Goal: Task Accomplishment & Management: Use online tool/utility

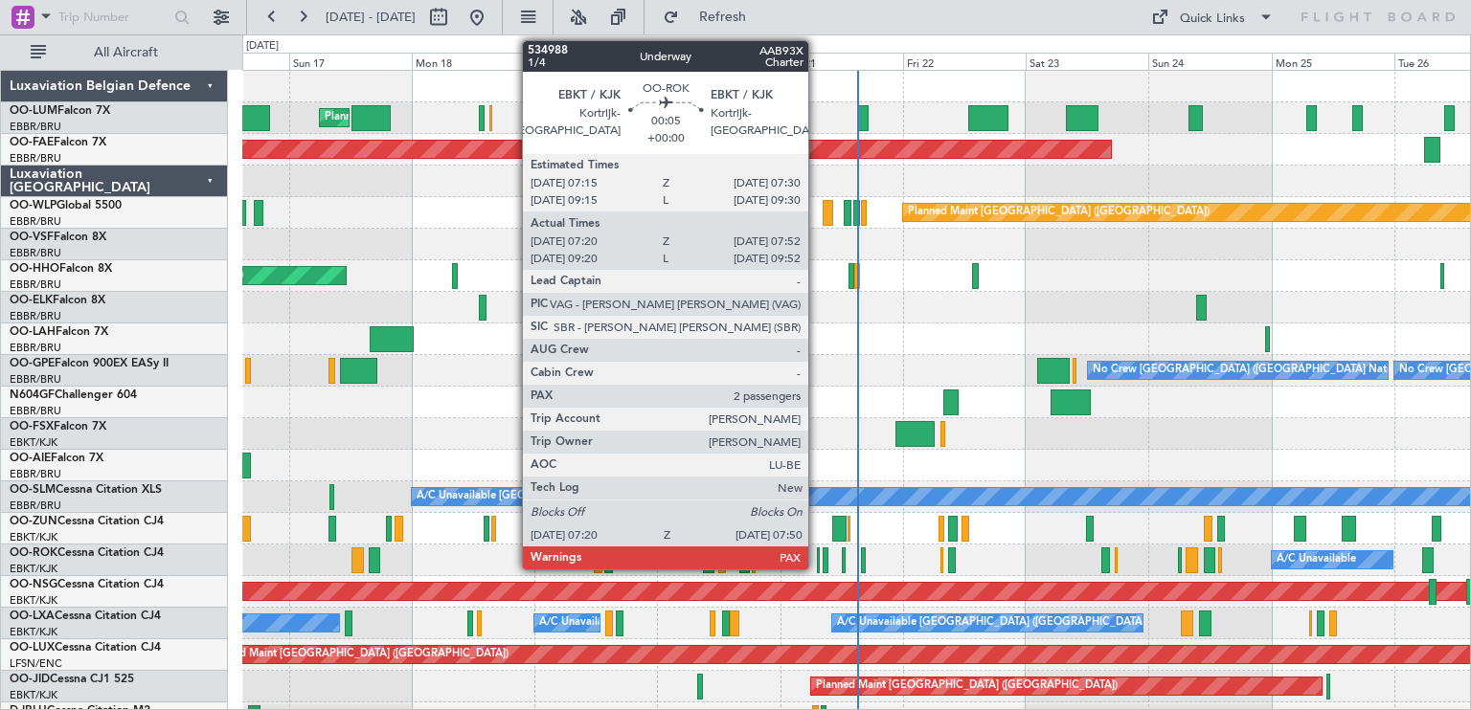
click at [817, 566] on div at bounding box center [818, 561] width 3 height 26
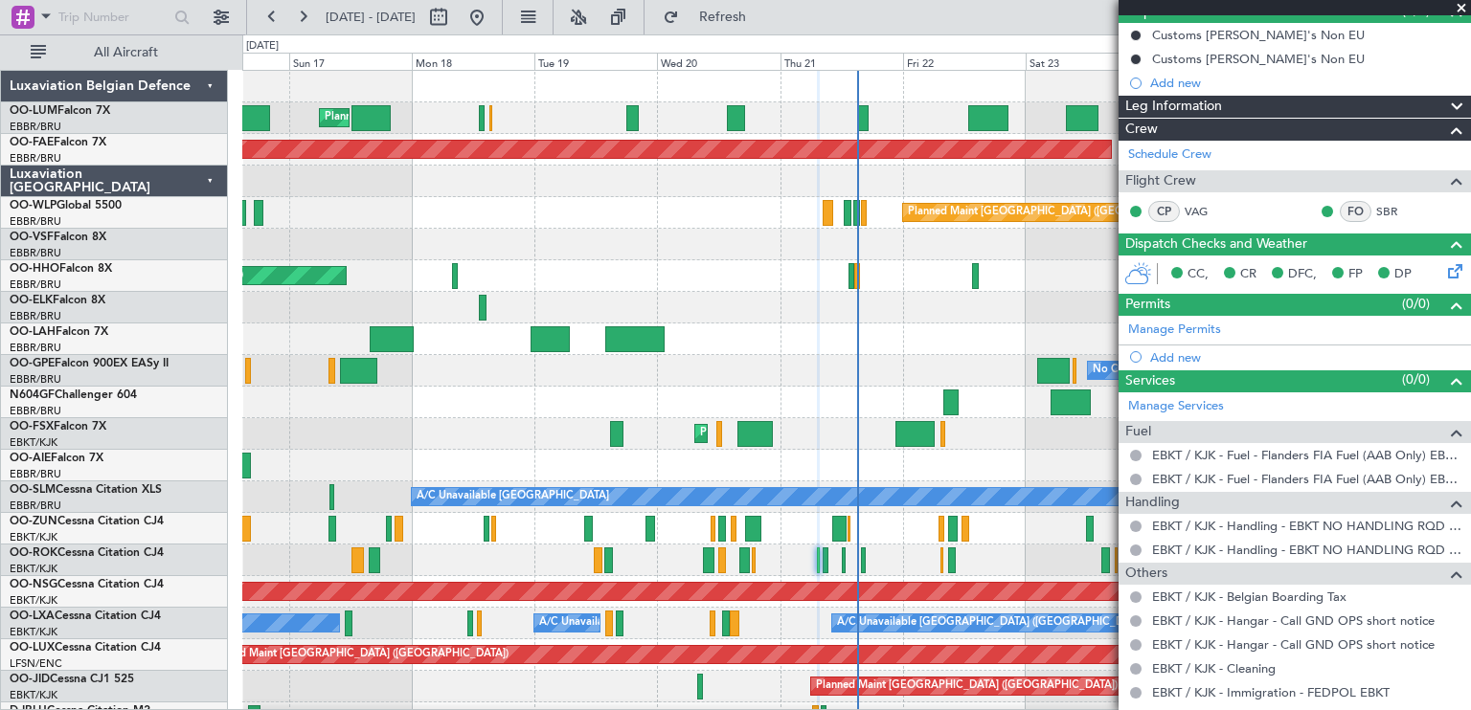
scroll to position [280, 0]
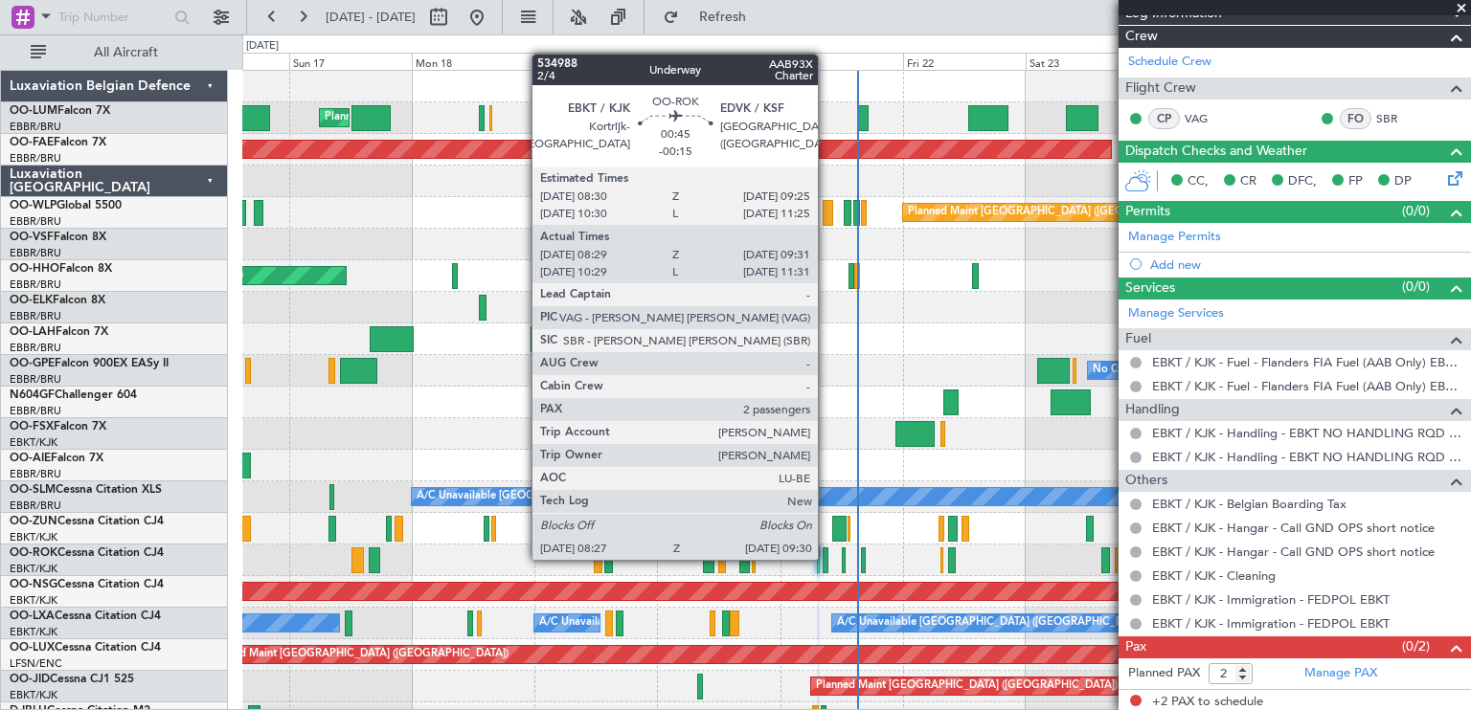
click at [826, 558] on div at bounding box center [825, 561] width 6 height 26
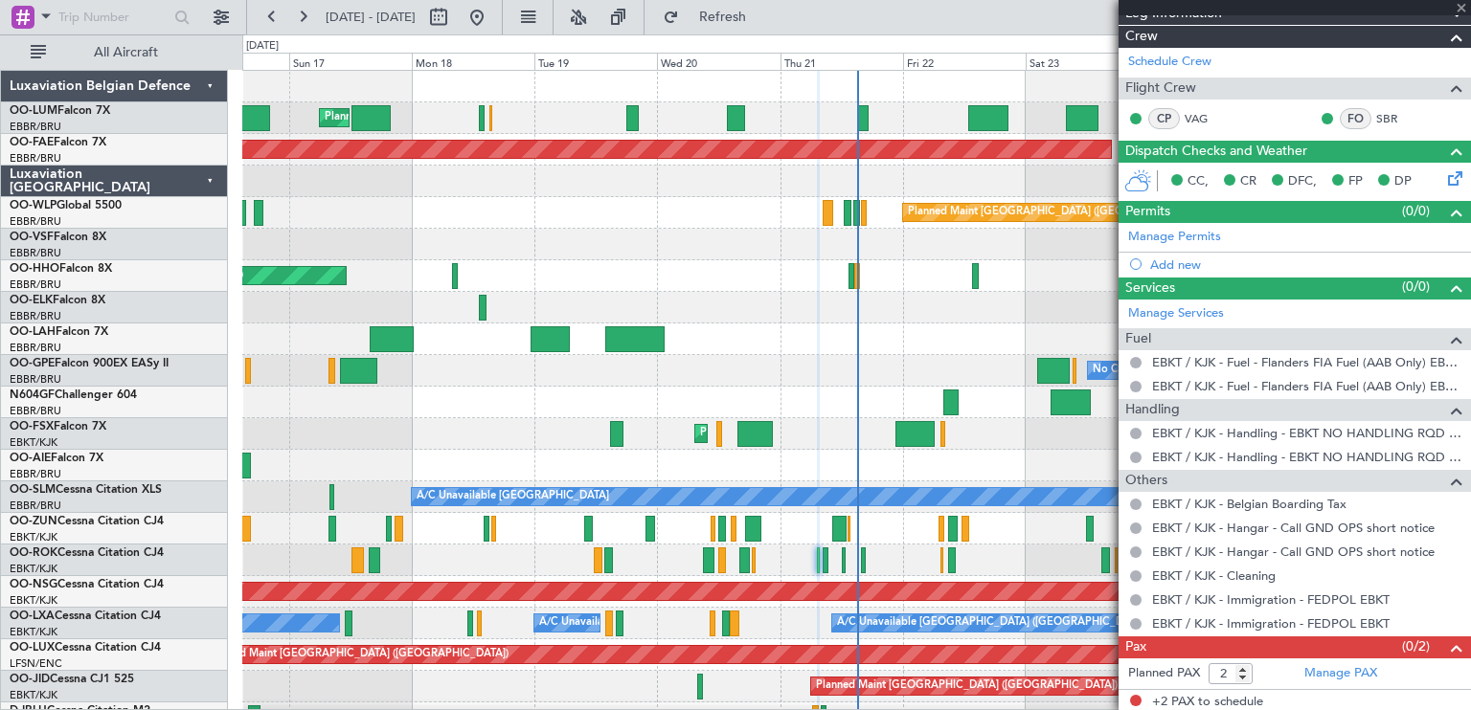
type input "-00:15"
type input "08:34"
type input "09:26"
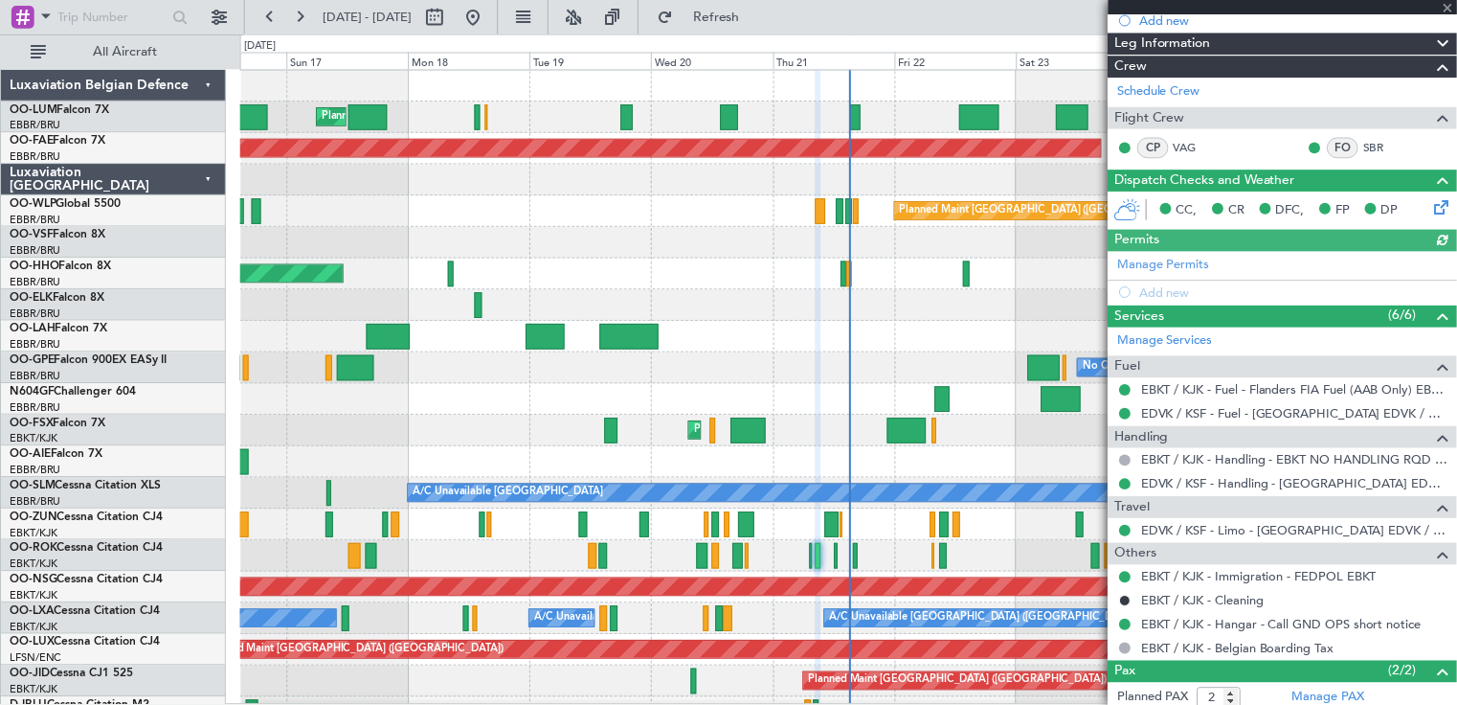
scroll to position [341, 0]
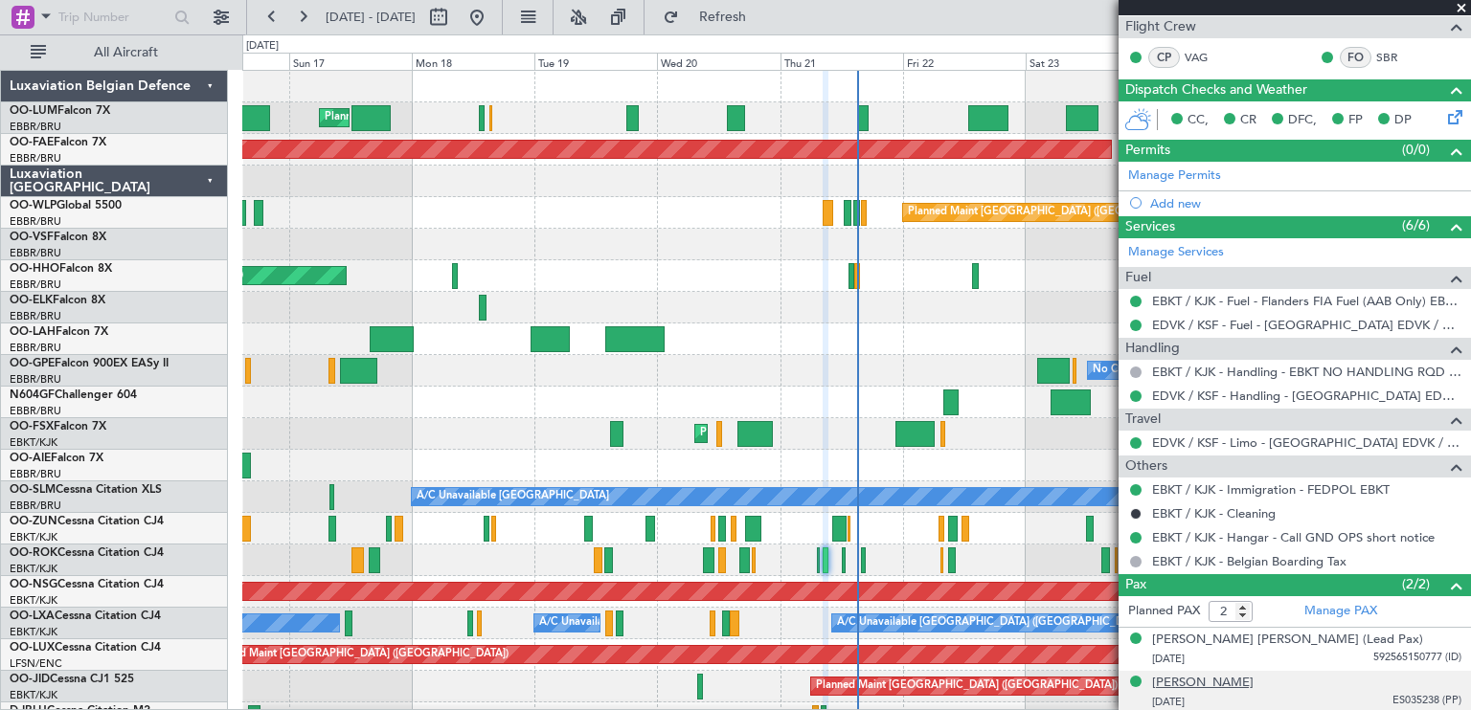
click at [1177, 679] on div "[PERSON_NAME]" at bounding box center [1202, 683] width 101 height 19
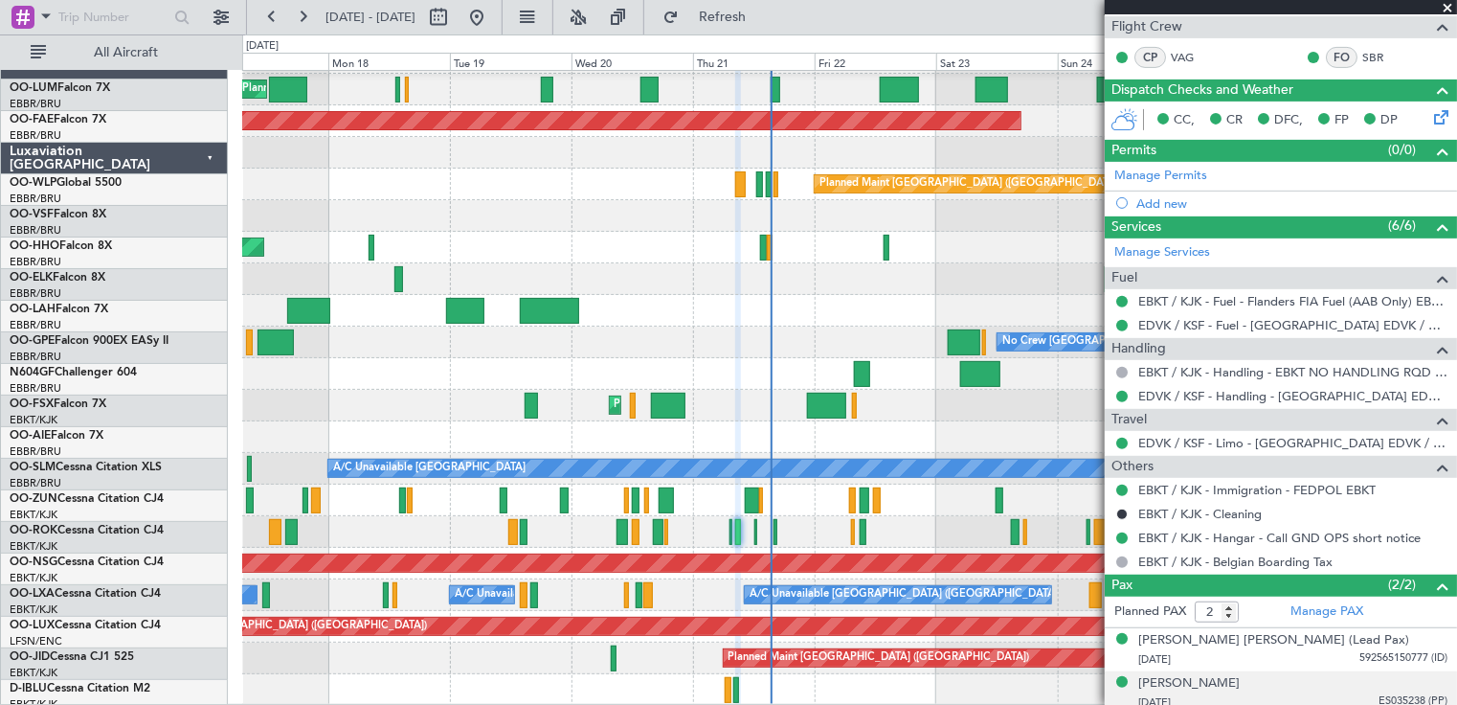
scroll to position [29, 0]
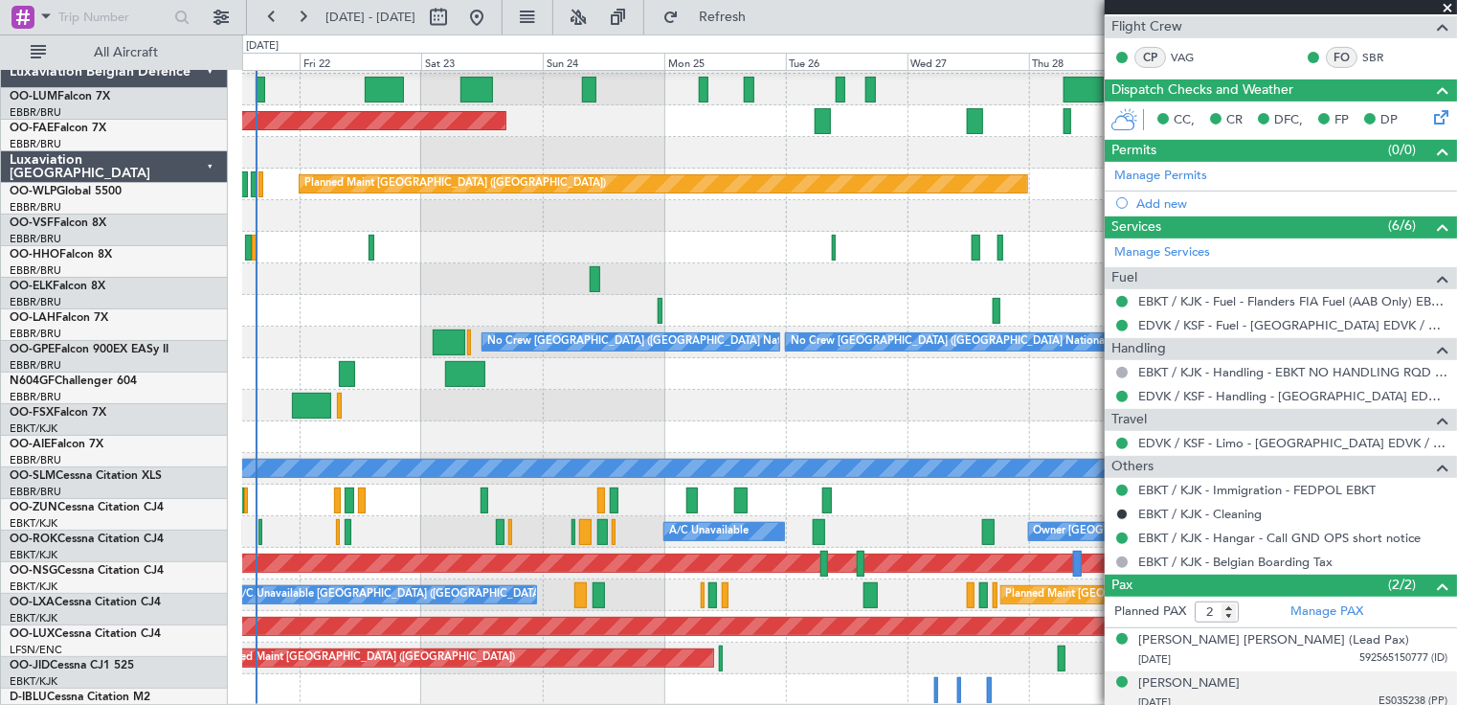
click at [812, 529] on div "Planned Maint [GEOGRAPHIC_DATA] ([GEOGRAPHIC_DATA] National) Planned Maint [GEO…" at bounding box center [849, 373] width 1215 height 663
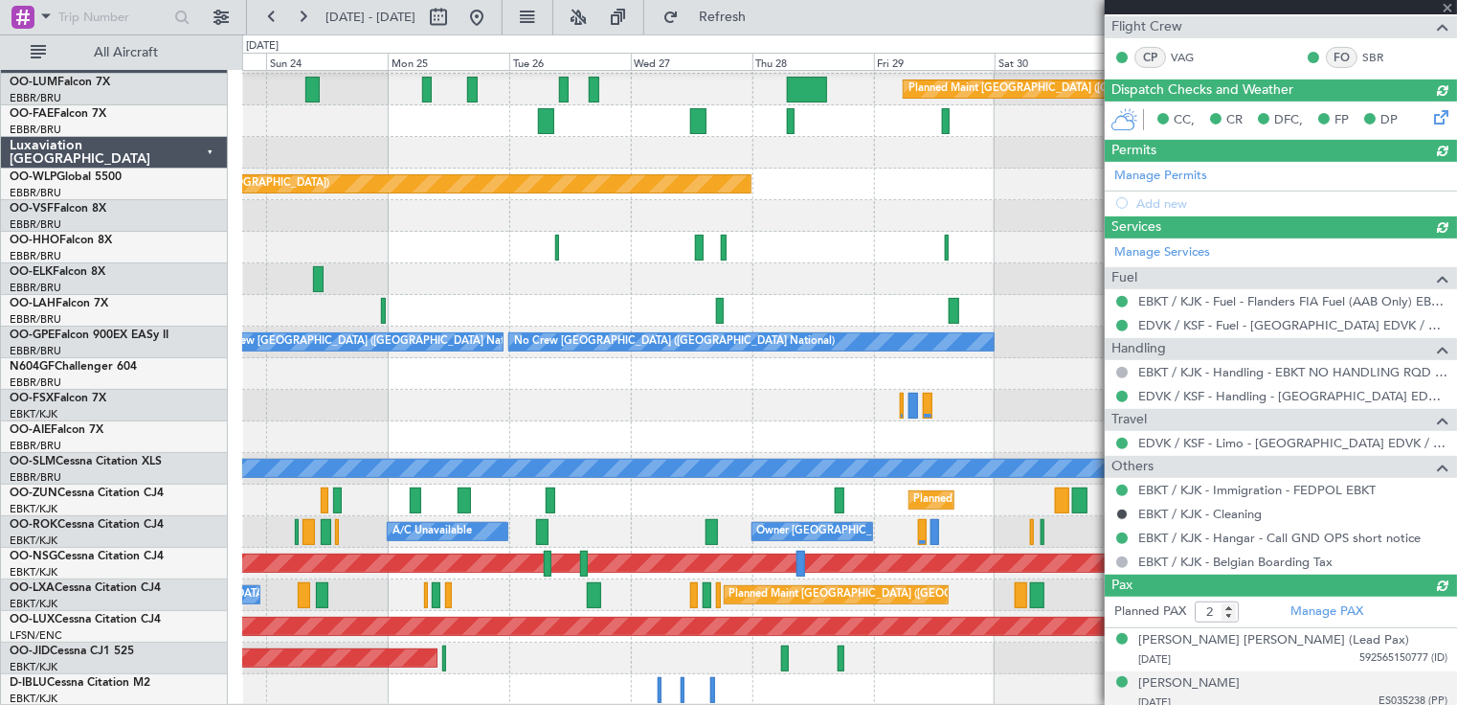
click at [839, 502] on div "Planned Maint Kortrijk-[GEOGRAPHIC_DATA]" at bounding box center [849, 500] width 1215 height 32
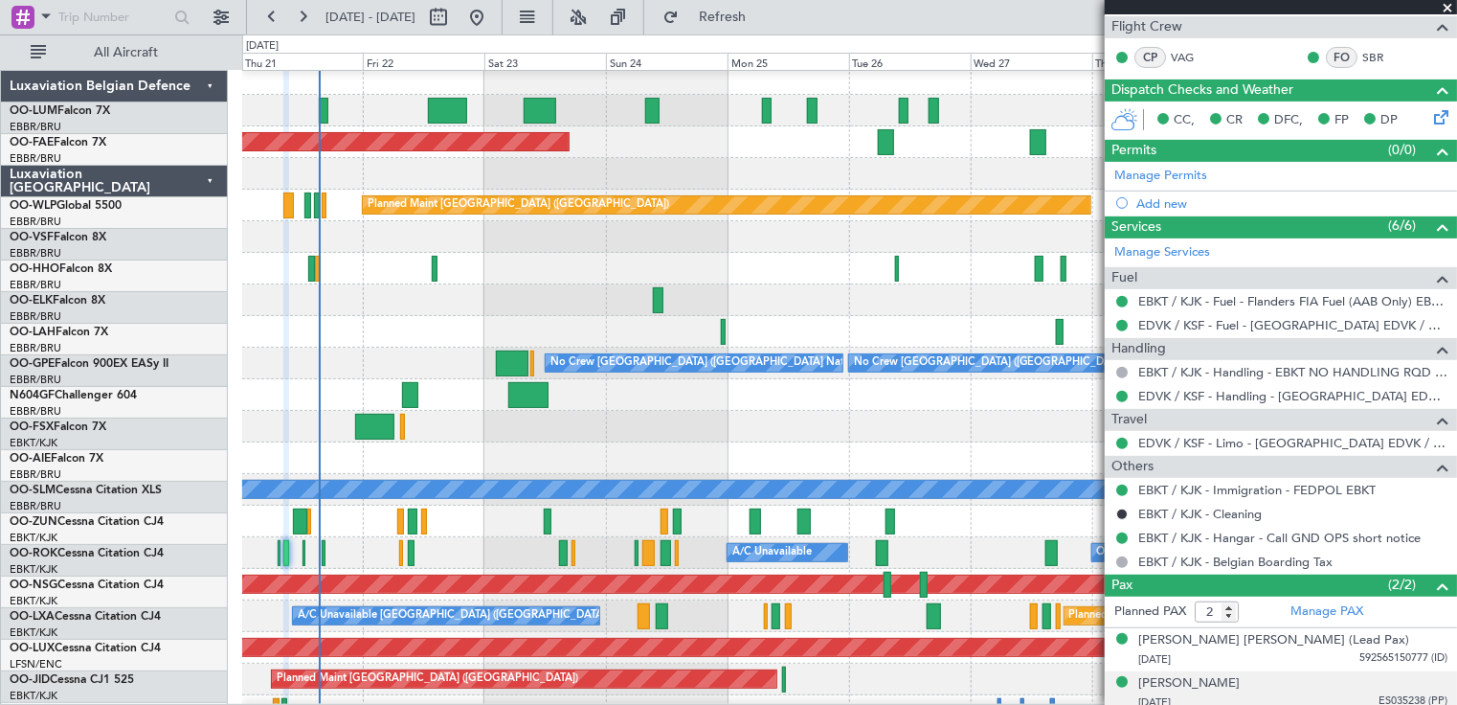
scroll to position [11, 0]
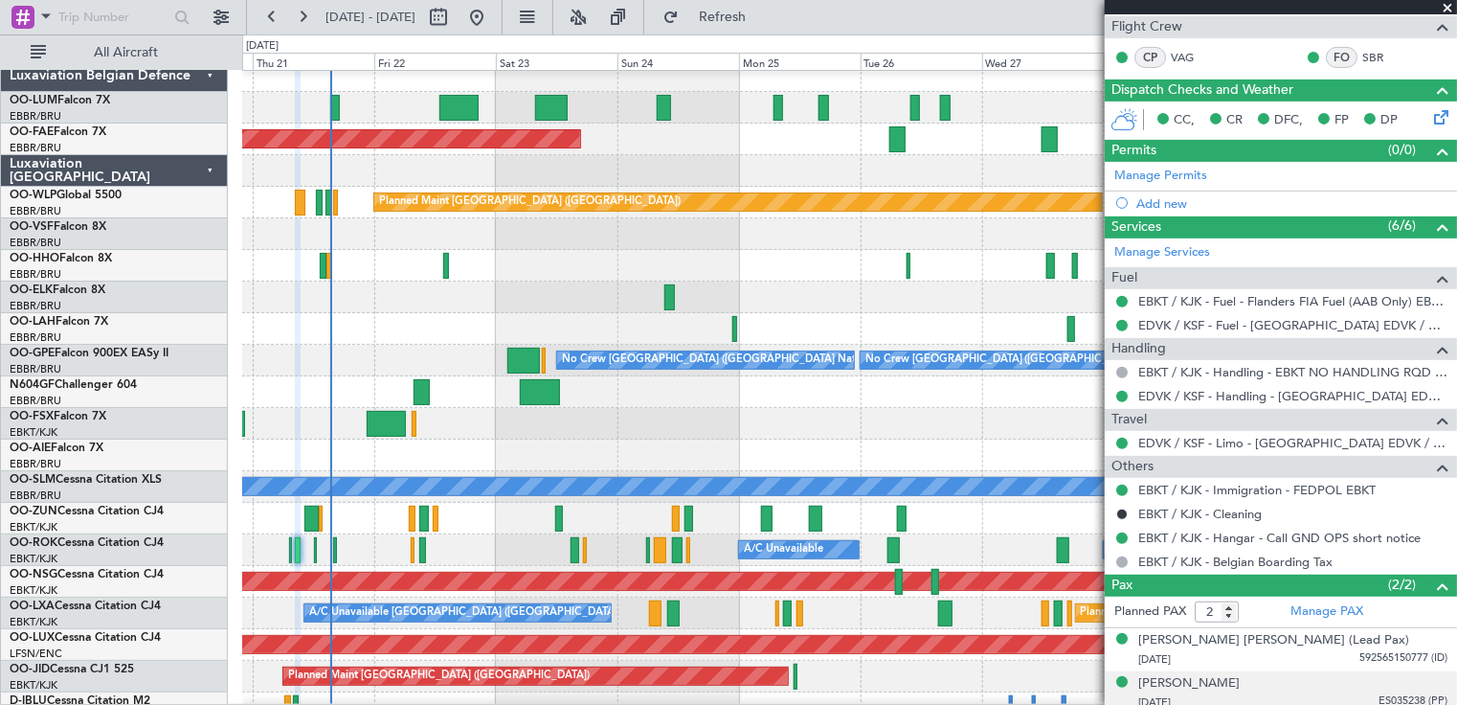
click at [1009, 538] on div "Owner [GEOGRAPHIC_DATA]-[GEOGRAPHIC_DATA] A/C Unavailable" at bounding box center [849, 550] width 1215 height 32
